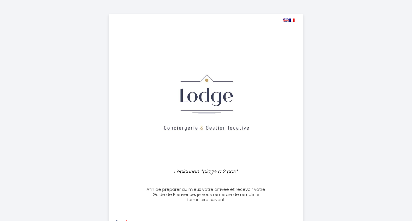
select select
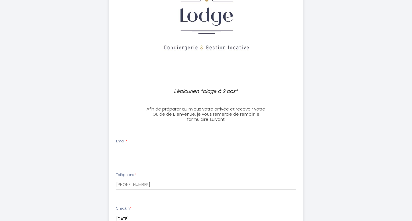
scroll to position [80, 0]
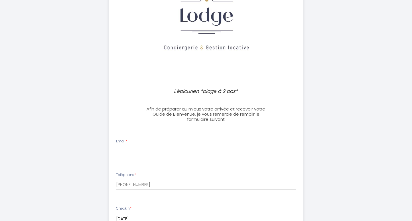
click at [222, 151] on input "Email *" at bounding box center [206, 151] width 180 height 10
type input "[PERSON_NAME][EMAIL_ADDRESS][DOMAIN_NAME]"
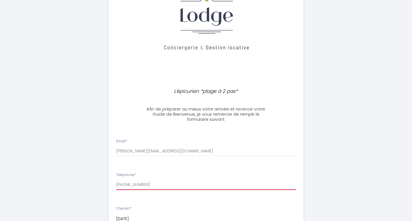
click at [201, 184] on input "[PHONE_NUMBER]" at bounding box center [206, 185] width 180 height 10
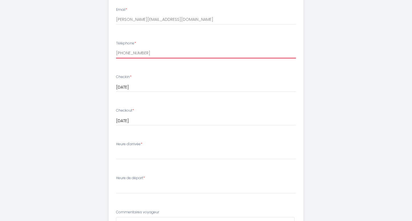
scroll to position [221, 0]
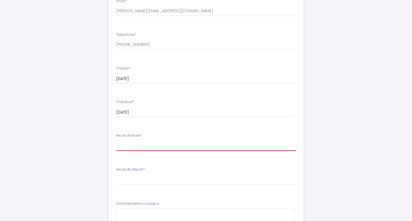
select select "16:00"
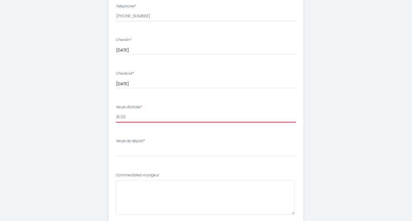
scroll to position [255, 0]
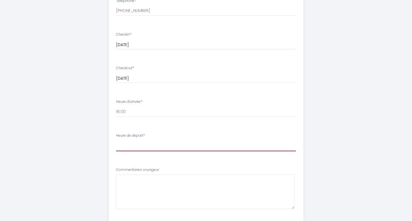
select select "10:00"
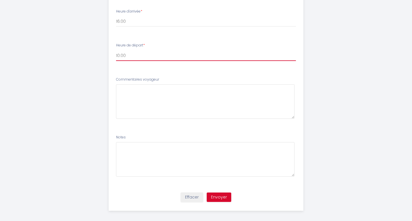
scroll to position [346, 0]
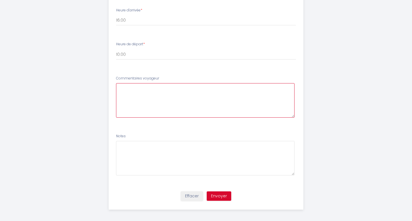
click at [210, 104] on voyageur6 at bounding box center [205, 100] width 178 height 35
type voyageur6 "N"
type voyageur6 "B"
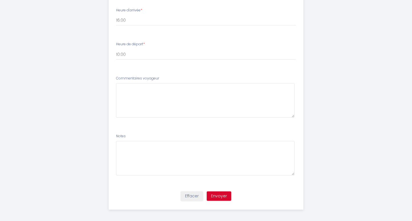
click at [218, 194] on button "Envoyer" at bounding box center [219, 197] width 25 height 10
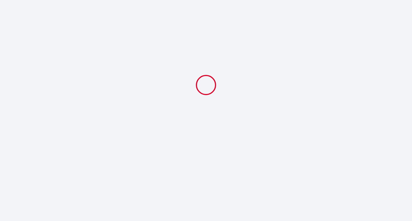
select select "10:00"
